Goal: Task Accomplishment & Management: Manage account settings

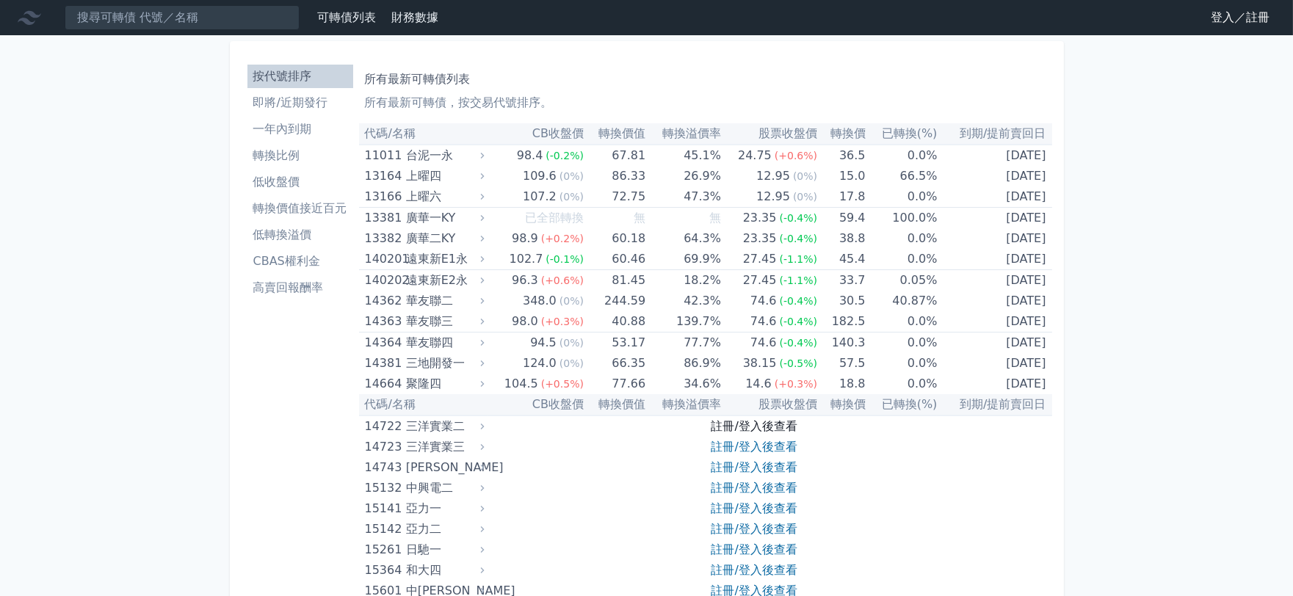
click at [756, 428] on link "註冊/登入後查看" at bounding box center [754, 426] width 86 height 14
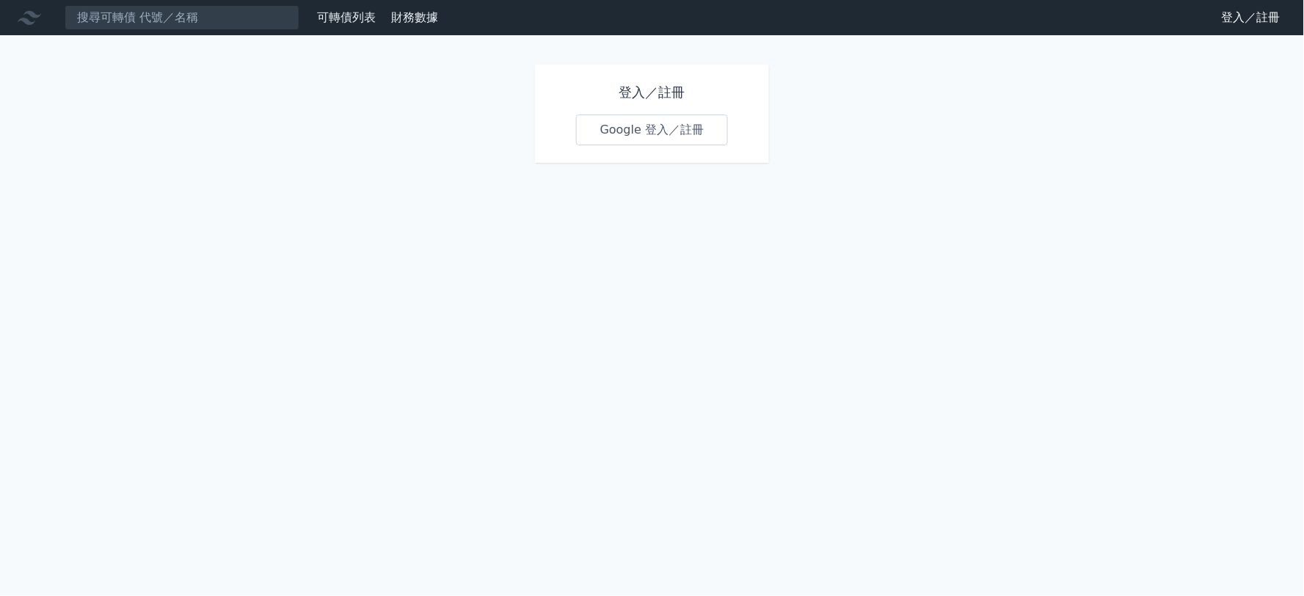
click at [646, 133] on link "Google 登入／註冊" at bounding box center [652, 130] width 153 height 31
